Goal: Check status

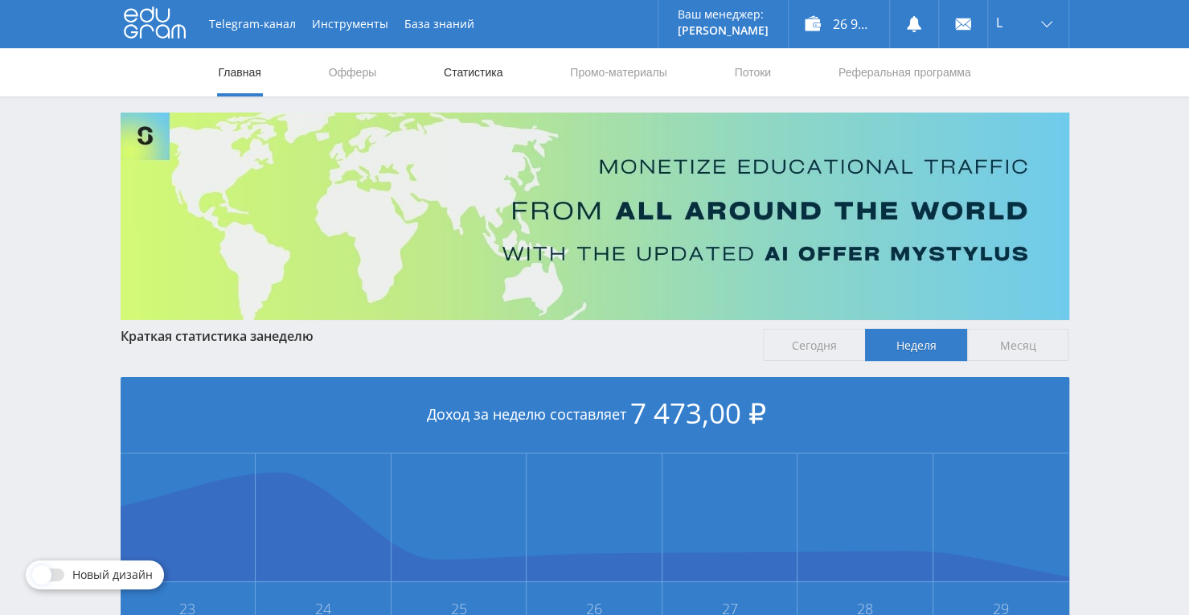
click at [497, 80] on link "Статистика" at bounding box center [473, 72] width 63 height 48
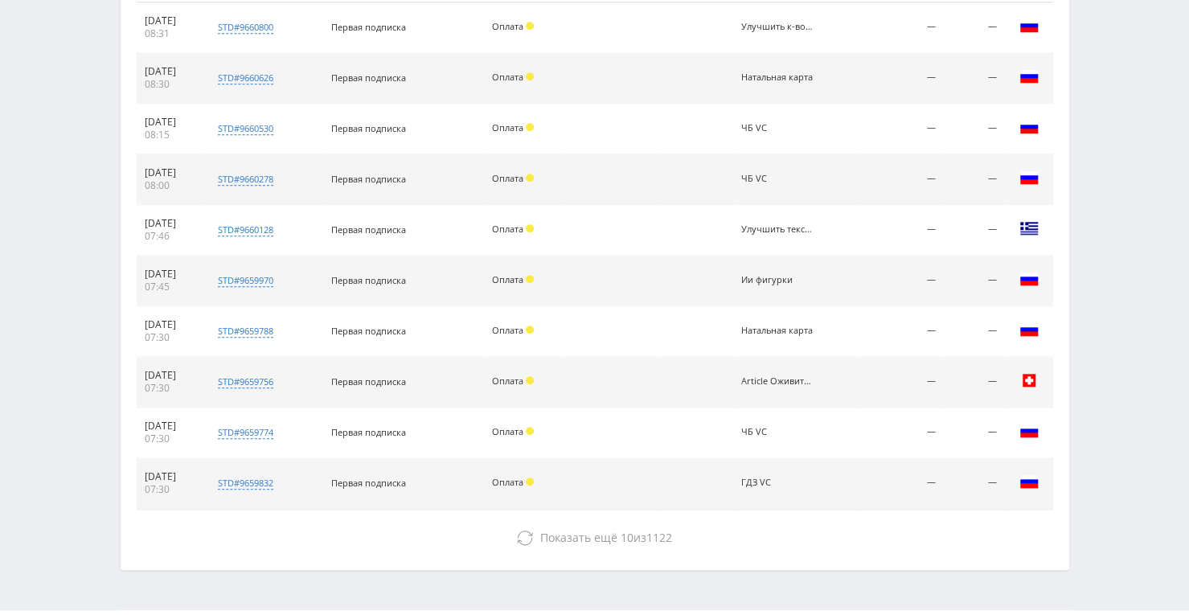
scroll to position [731, 0]
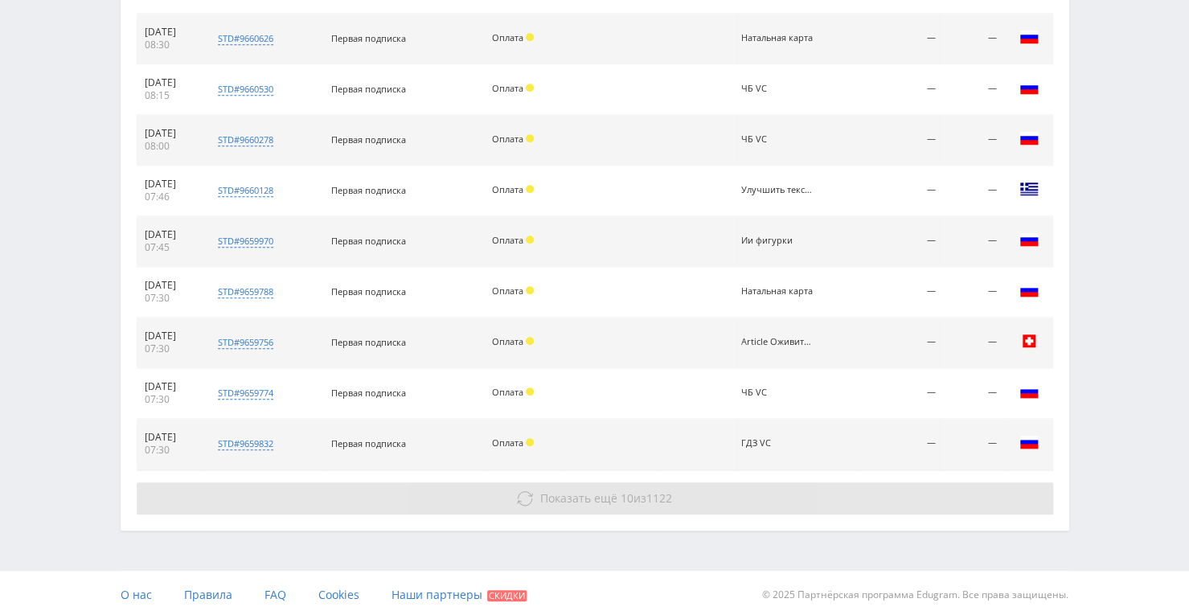
click at [642, 503] on button "Показать ещё 10 из 1122" at bounding box center [595, 498] width 917 height 32
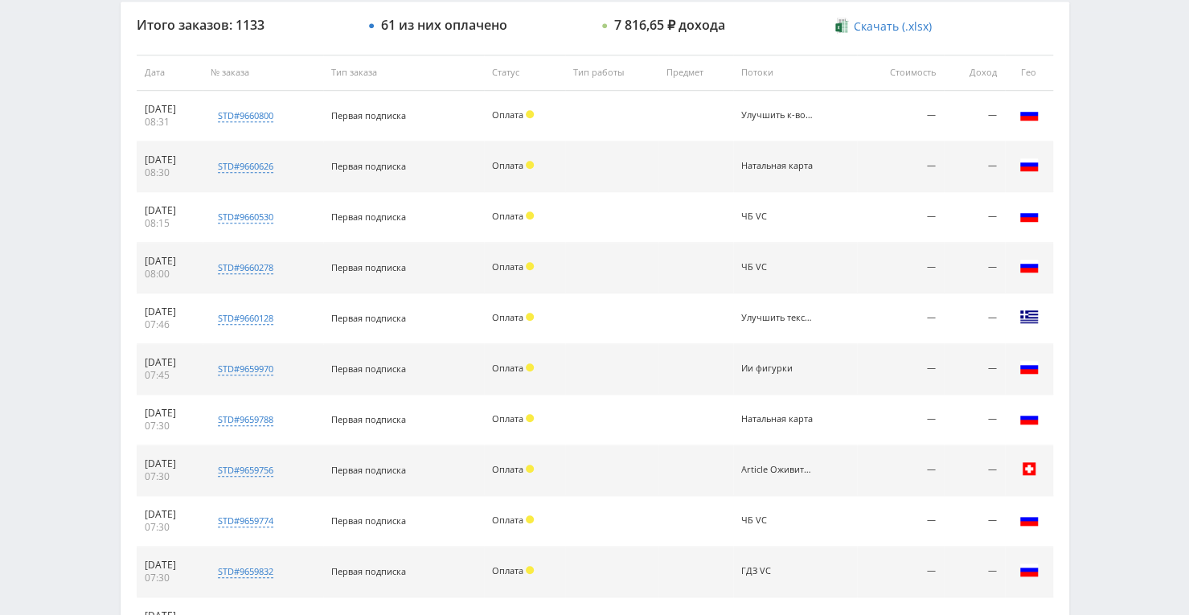
scroll to position [570, 0]
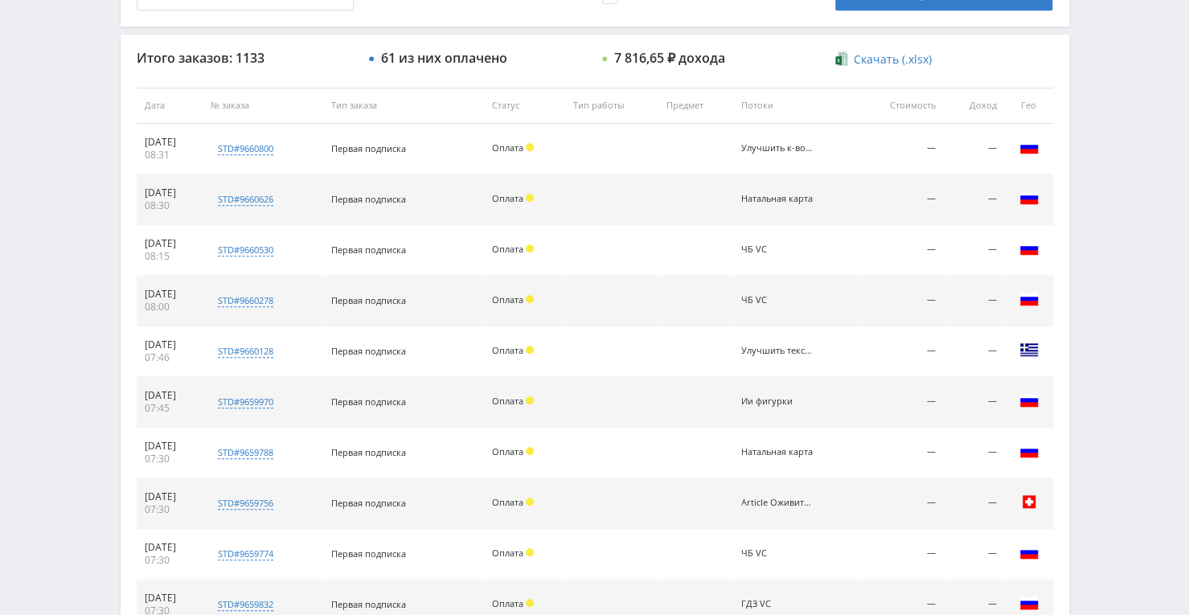
click at [101, 194] on div "Telegram-канал Инструменты База знаний Ваш менеджер: [PERSON_NAME] Alex Online …" at bounding box center [594, 333] width 1189 height 1806
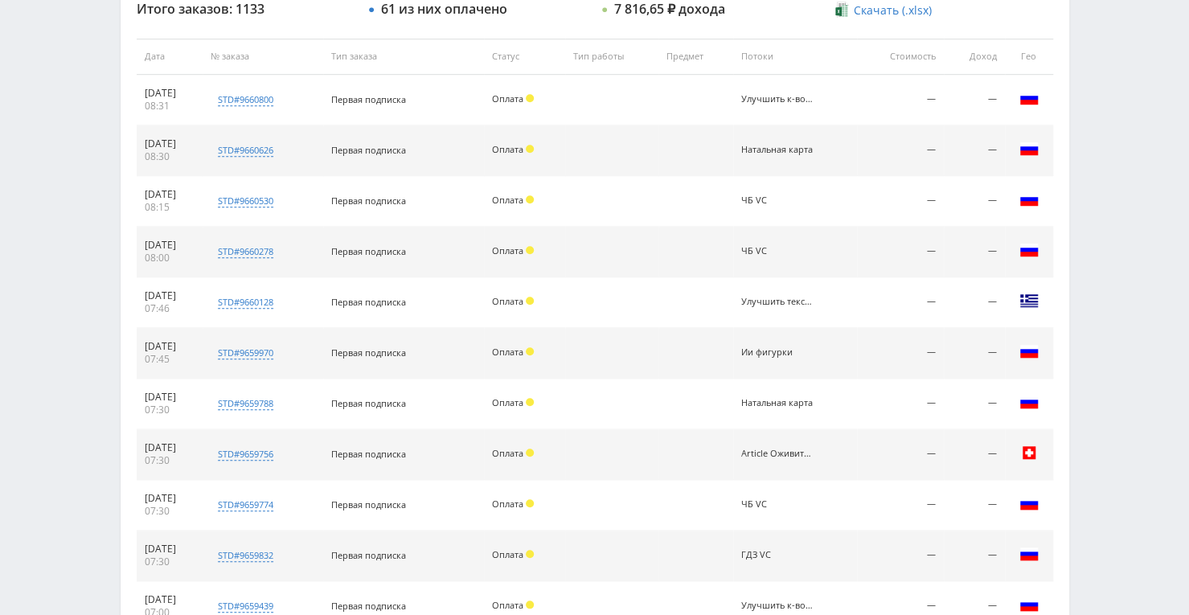
scroll to position [643, 0]
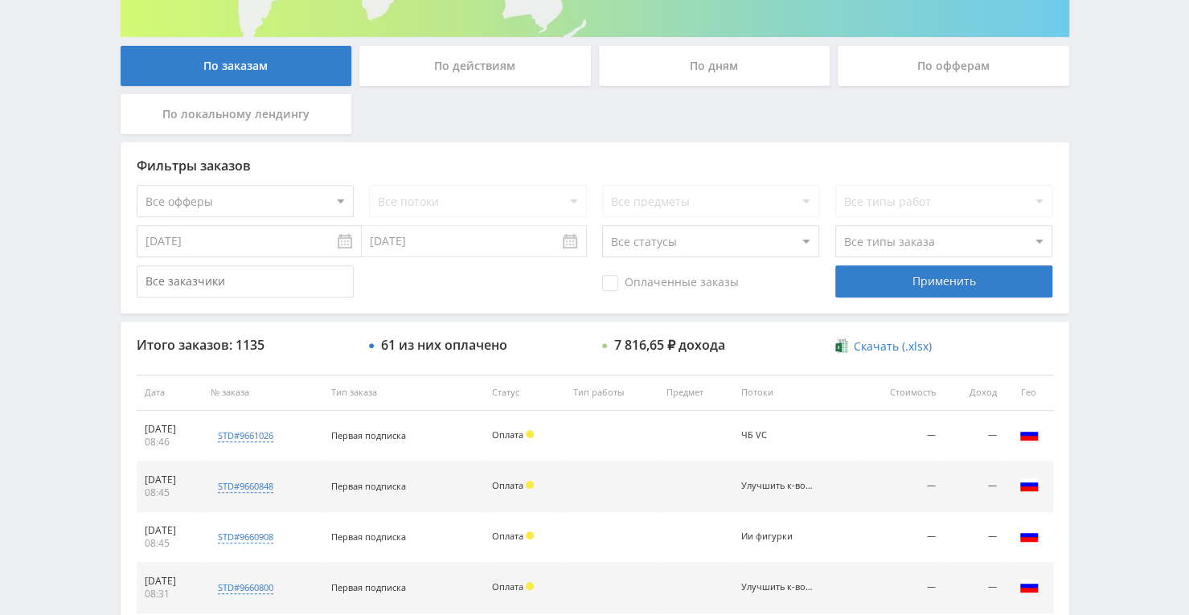
scroll to position [206, 0]
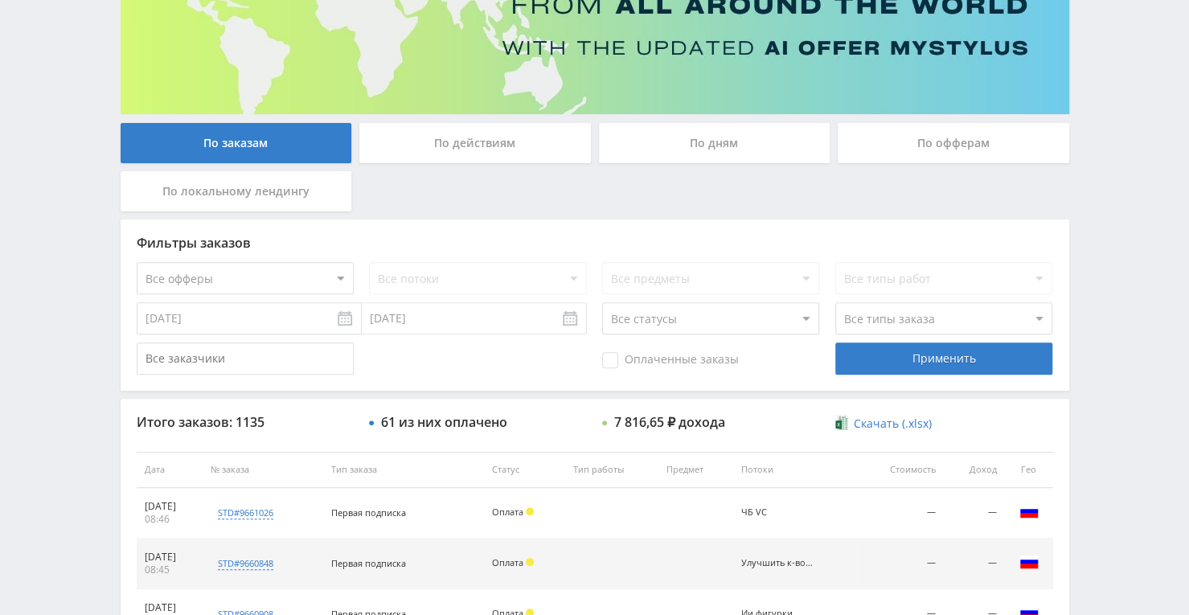
click at [712, 154] on div "По дням" at bounding box center [715, 143] width 232 height 40
click at [0, 0] on input "По дням" at bounding box center [0, 0] width 0 height 0
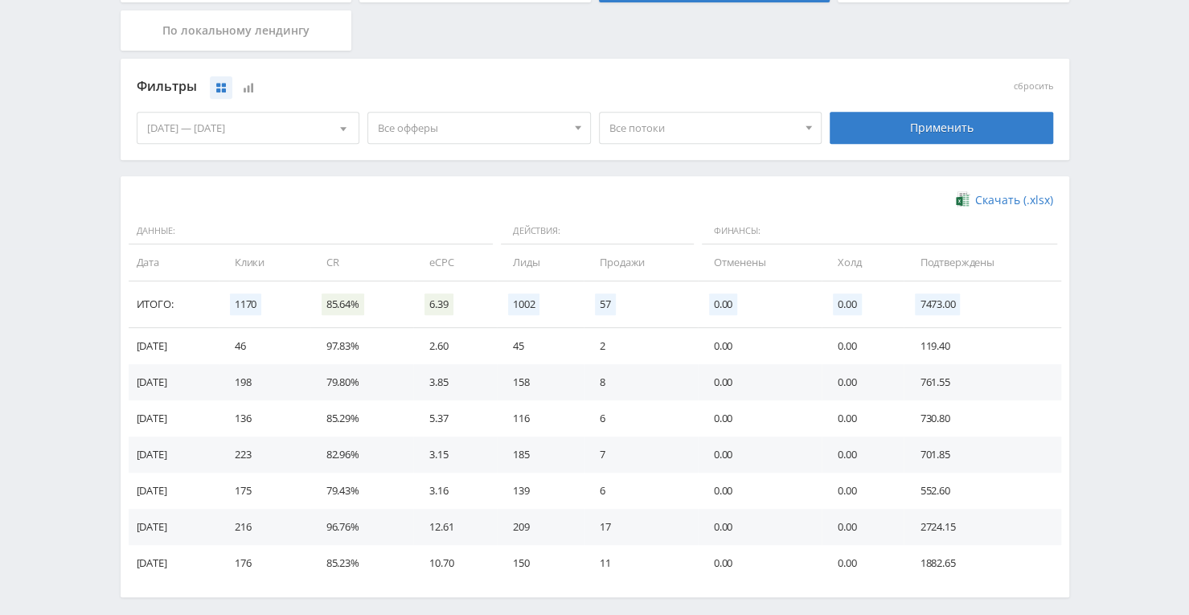
scroll to position [436, 0]
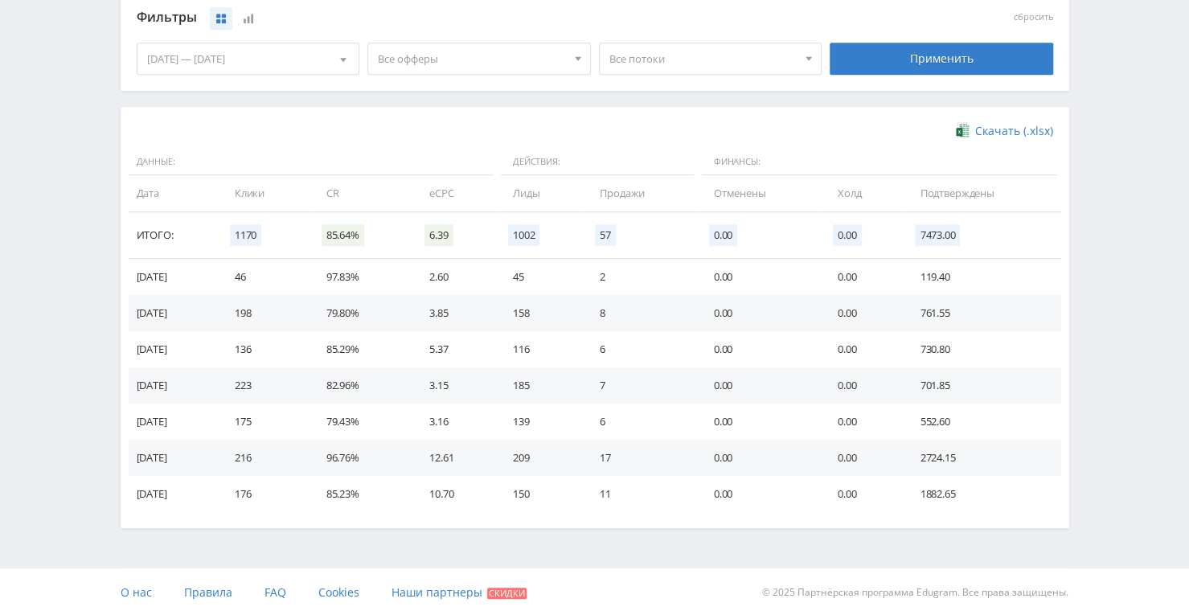
click at [47, 155] on div "Telegram-канал Инструменты База знаний Ваш менеджер: [PERSON_NAME] Alex Online …" at bounding box center [594, 90] width 1189 height 1052
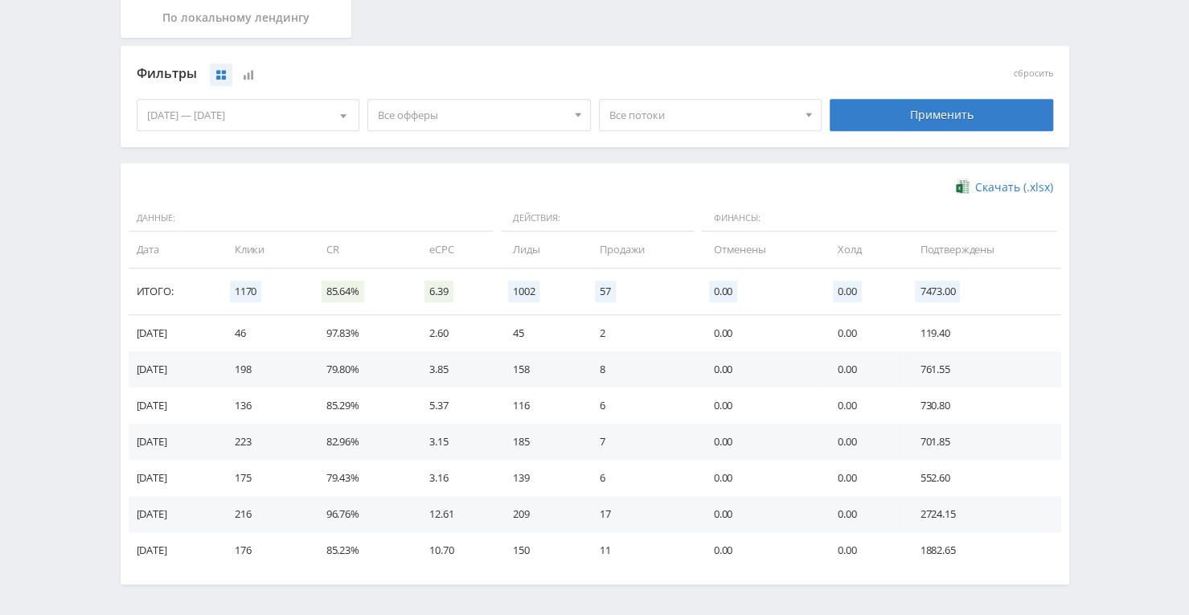
scroll to position [355, 0]
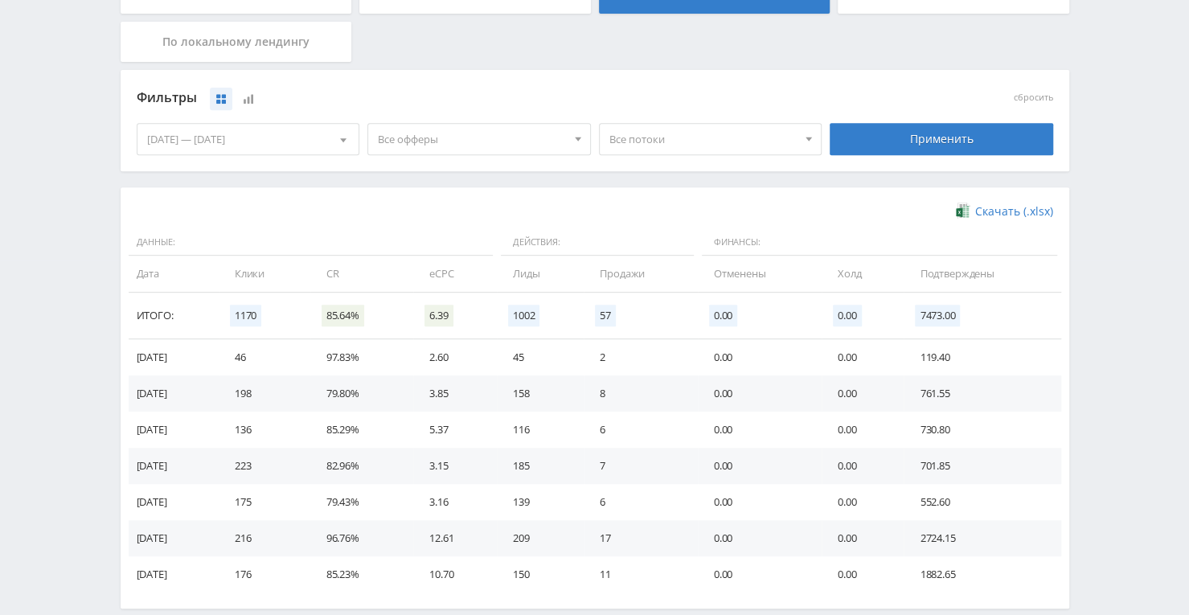
click at [269, 134] on div "[DATE] — [DATE]" at bounding box center [248, 139] width 222 height 31
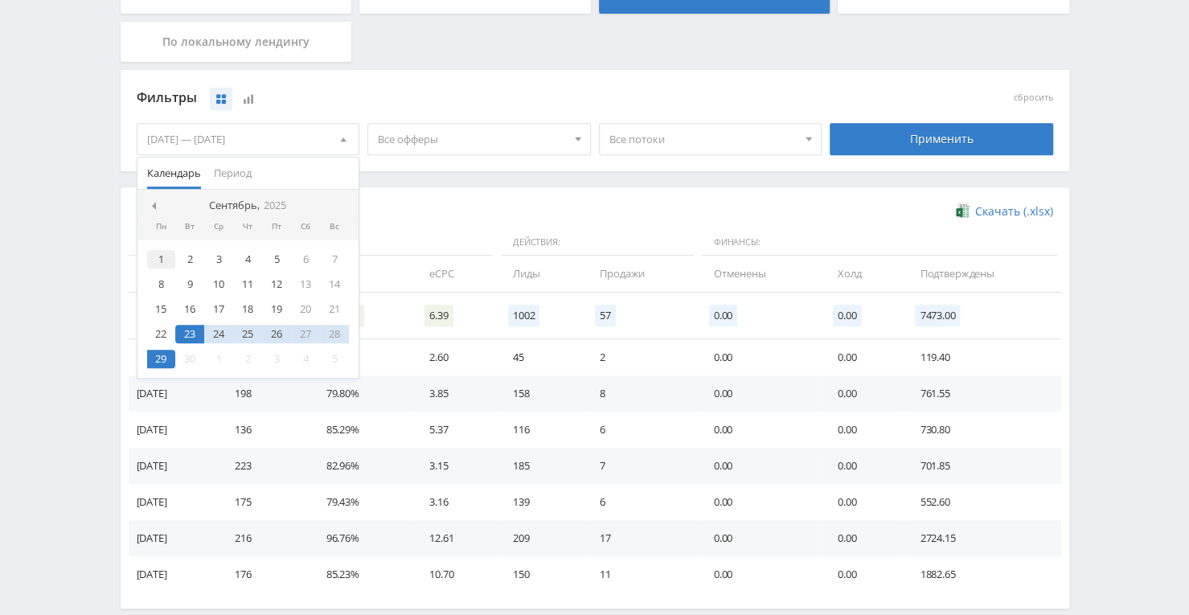
click at [162, 256] on div "1" at bounding box center [161, 259] width 29 height 18
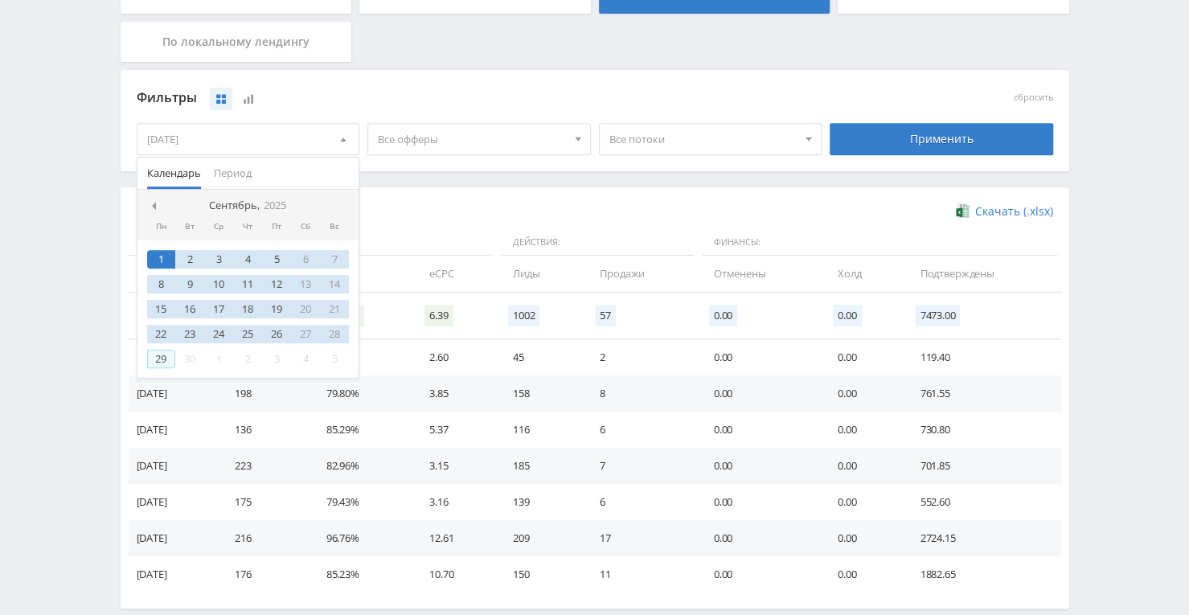
click at [155, 363] on div "29" at bounding box center [161, 359] width 29 height 18
click at [884, 139] on div "Применить" at bounding box center [942, 139] width 224 height 32
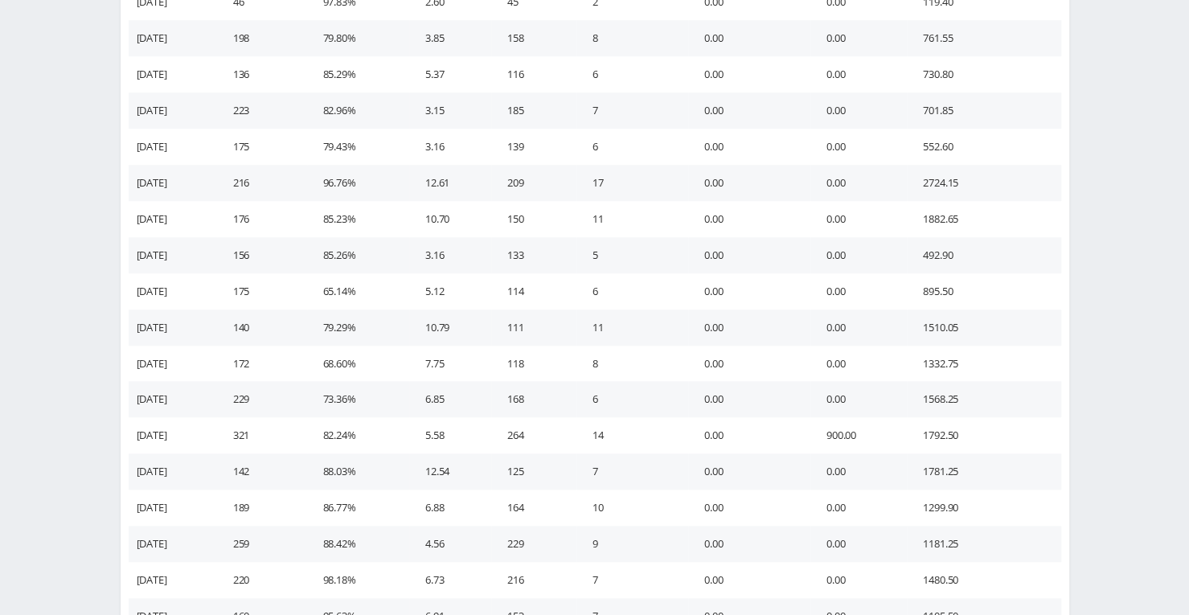
scroll to position [838, 0]
